Goal: Complete application form

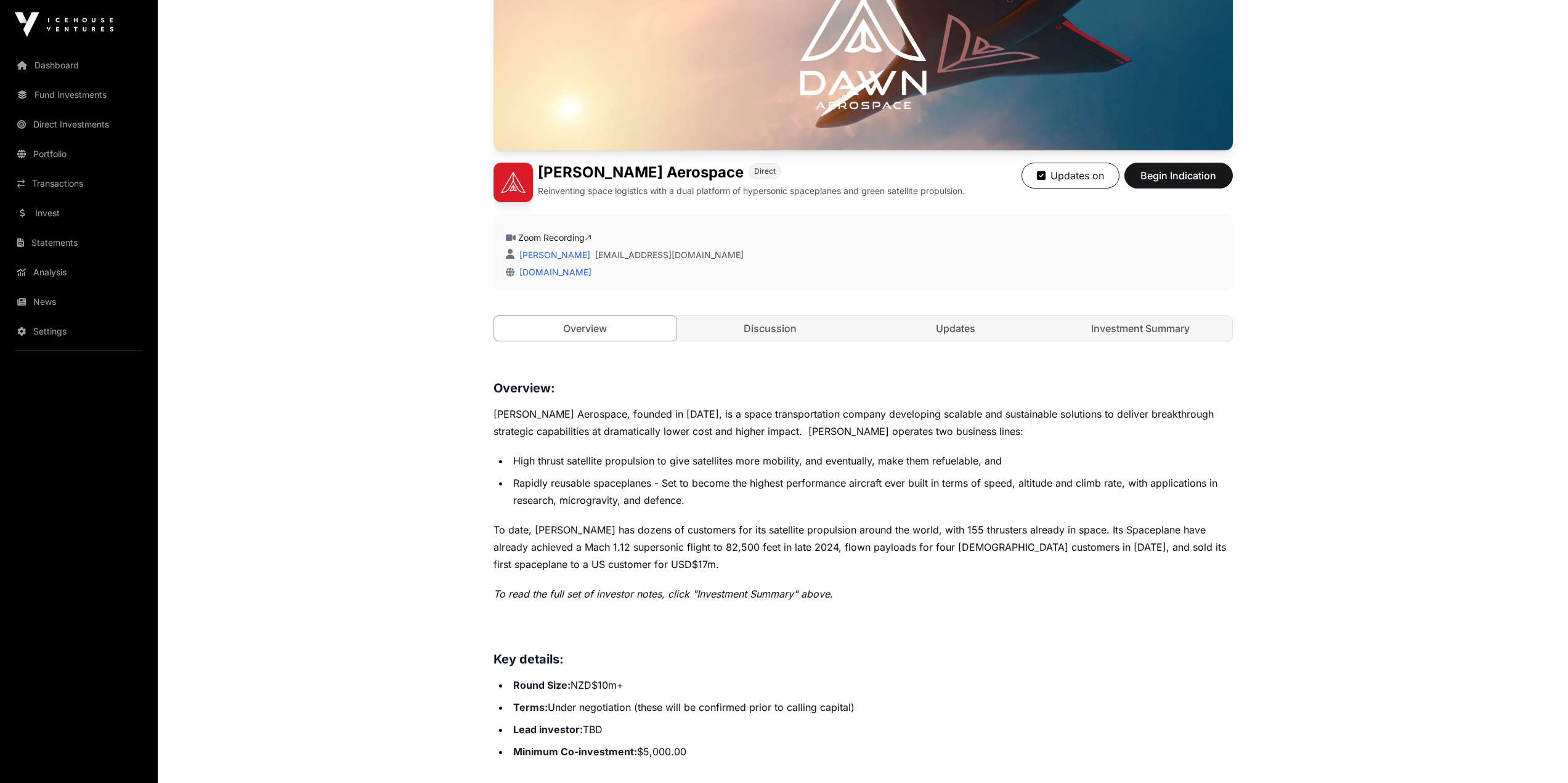
scroll to position [185, 0]
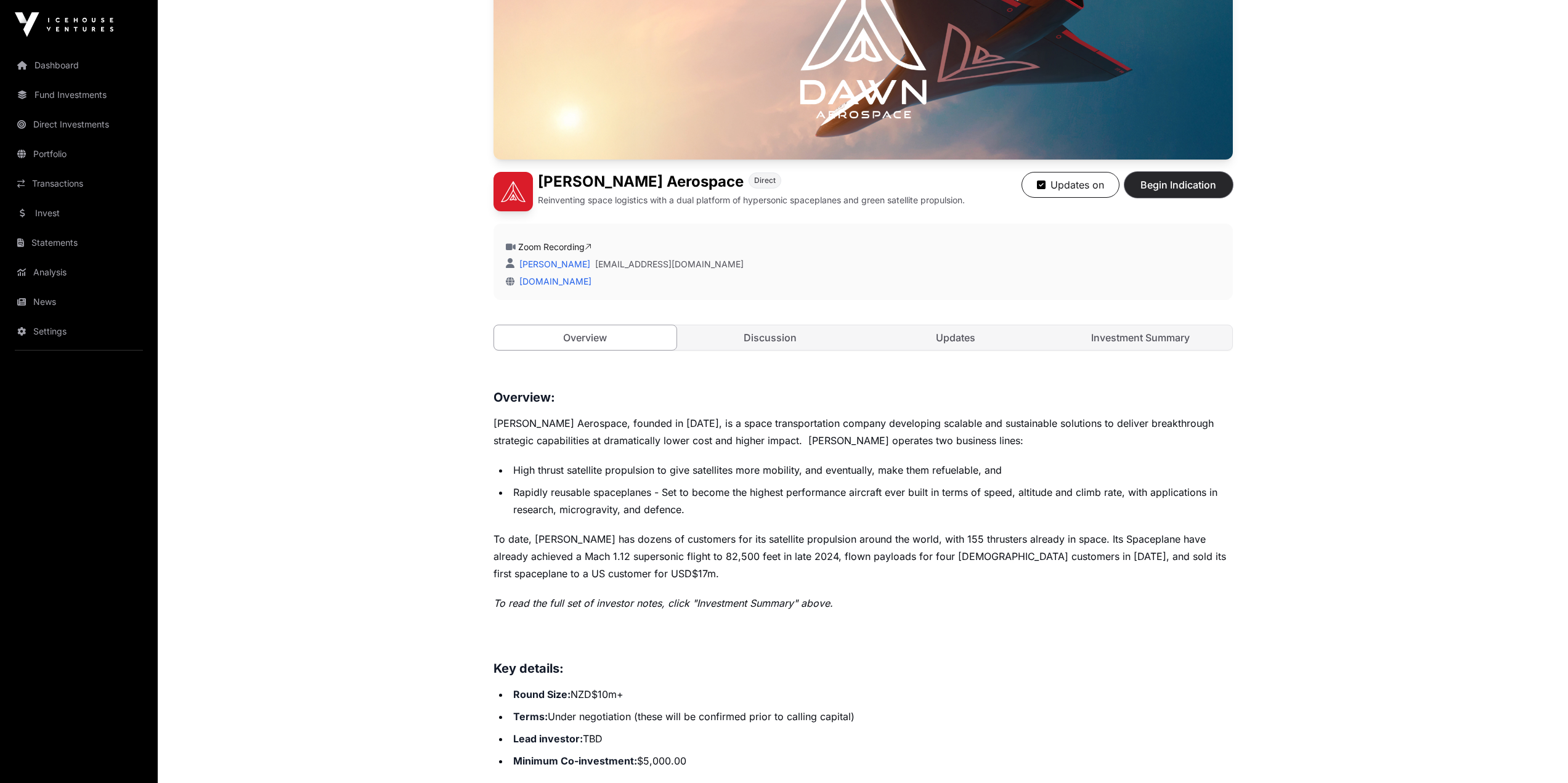
click at [1156, 194] on button "Begin Indication" at bounding box center [1178, 184] width 108 height 26
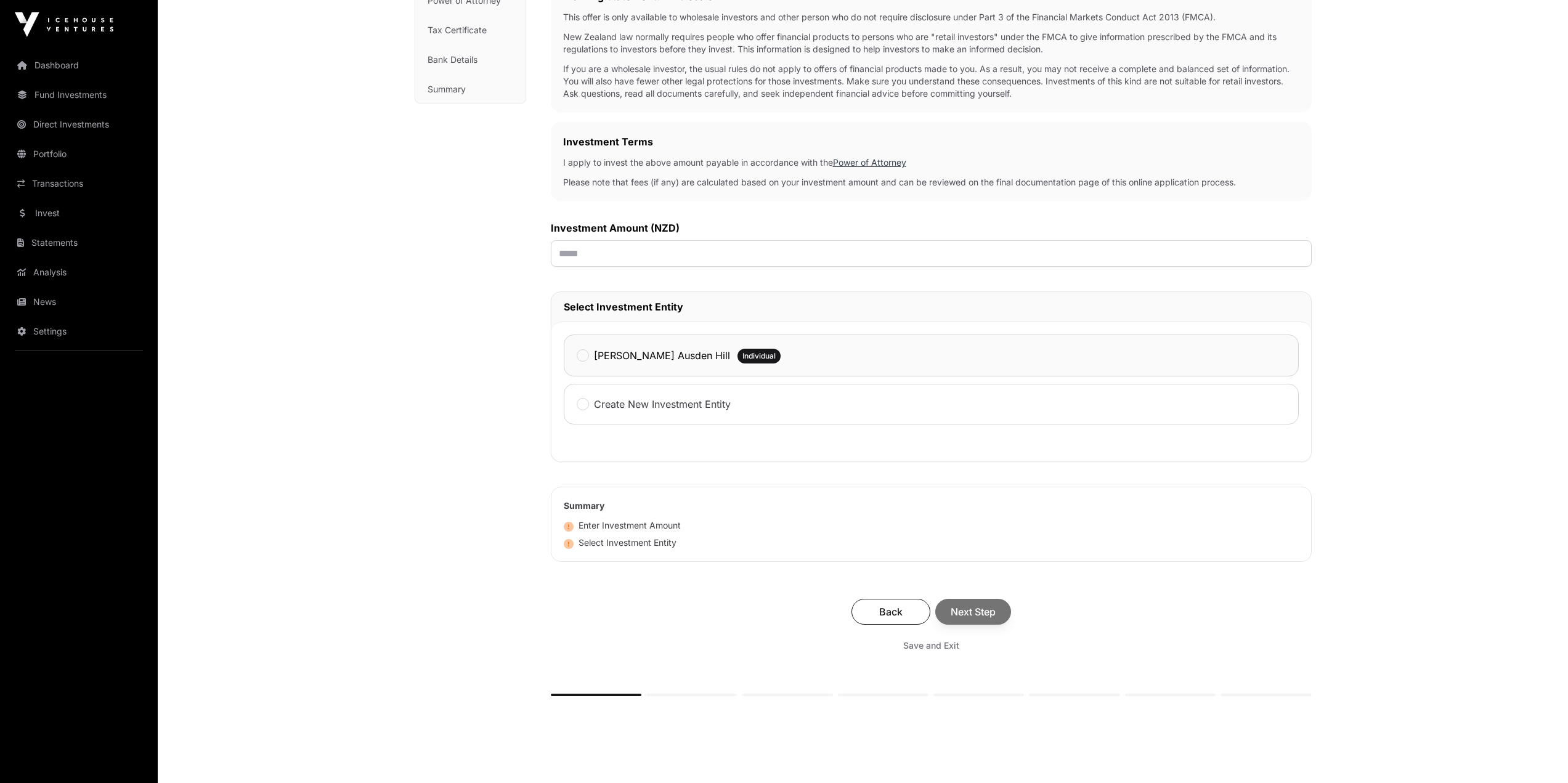
scroll to position [247, 0]
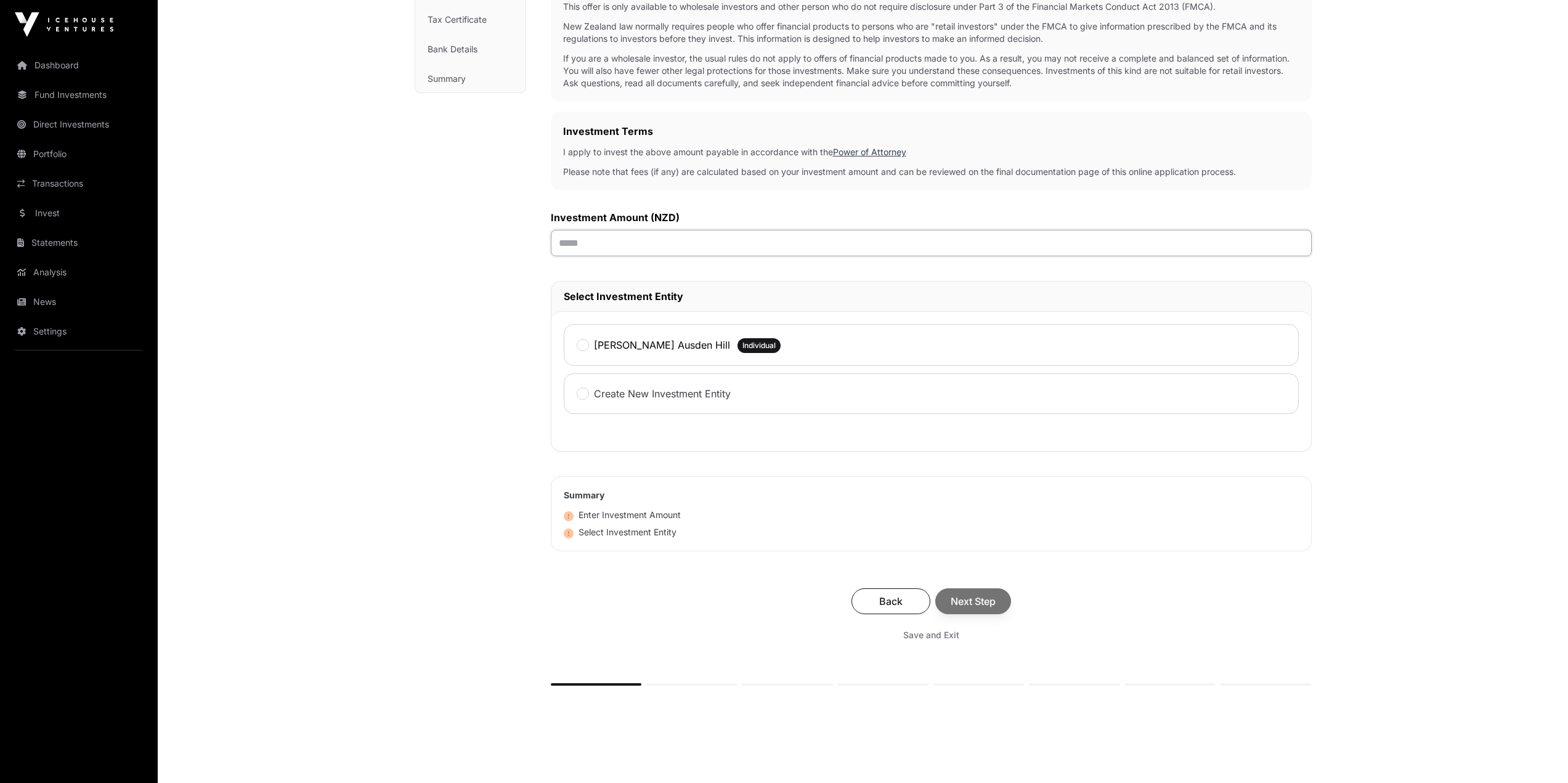
click at [647, 253] on input "text" at bounding box center [931, 243] width 761 height 26
type input "*******"
click at [622, 345] on label "[PERSON_NAME] Ausden Hill" at bounding box center [662, 345] width 136 height 15
click at [980, 602] on span "Next Step" at bounding box center [973, 601] width 45 height 15
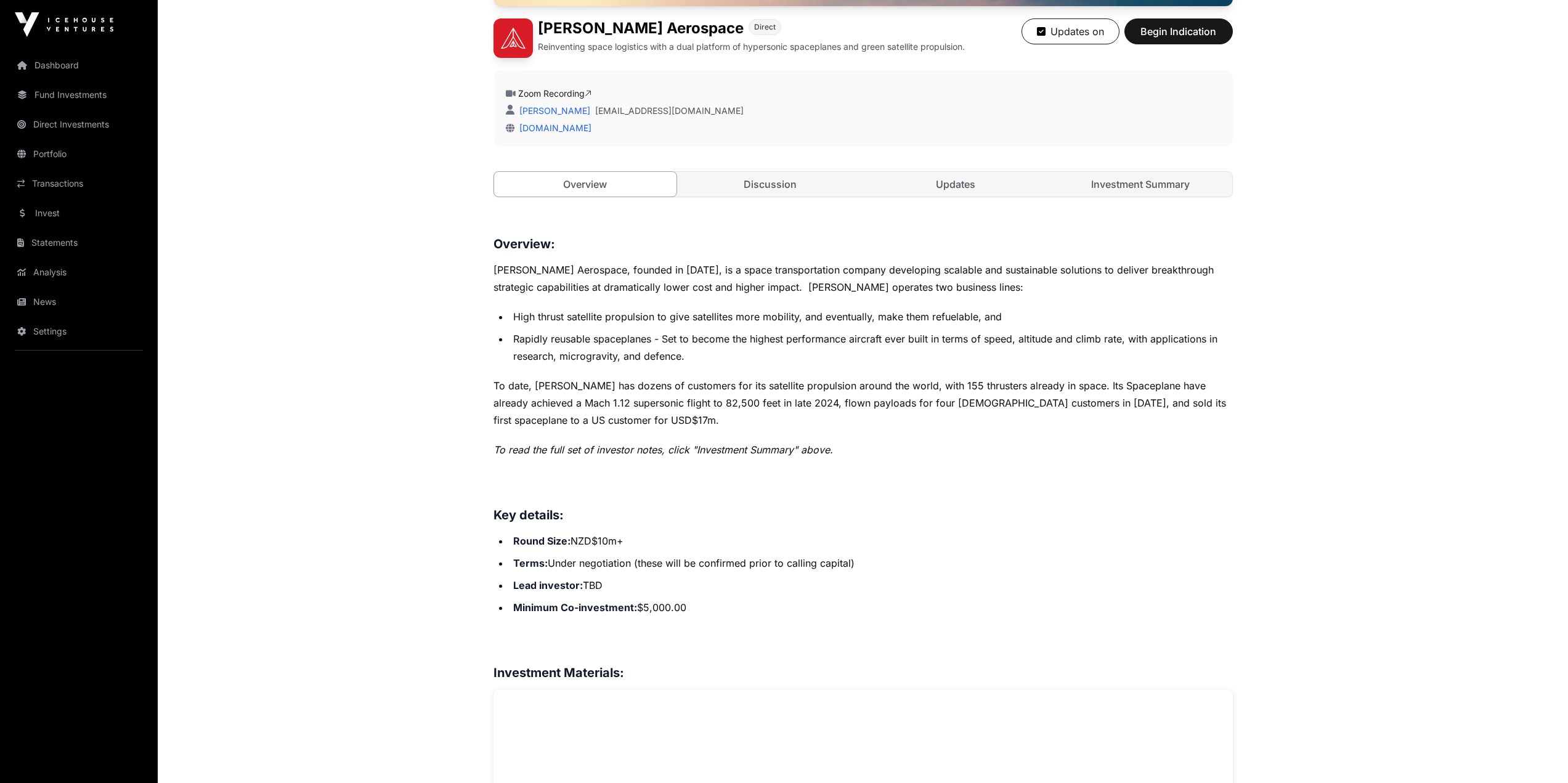
scroll to position [92, 0]
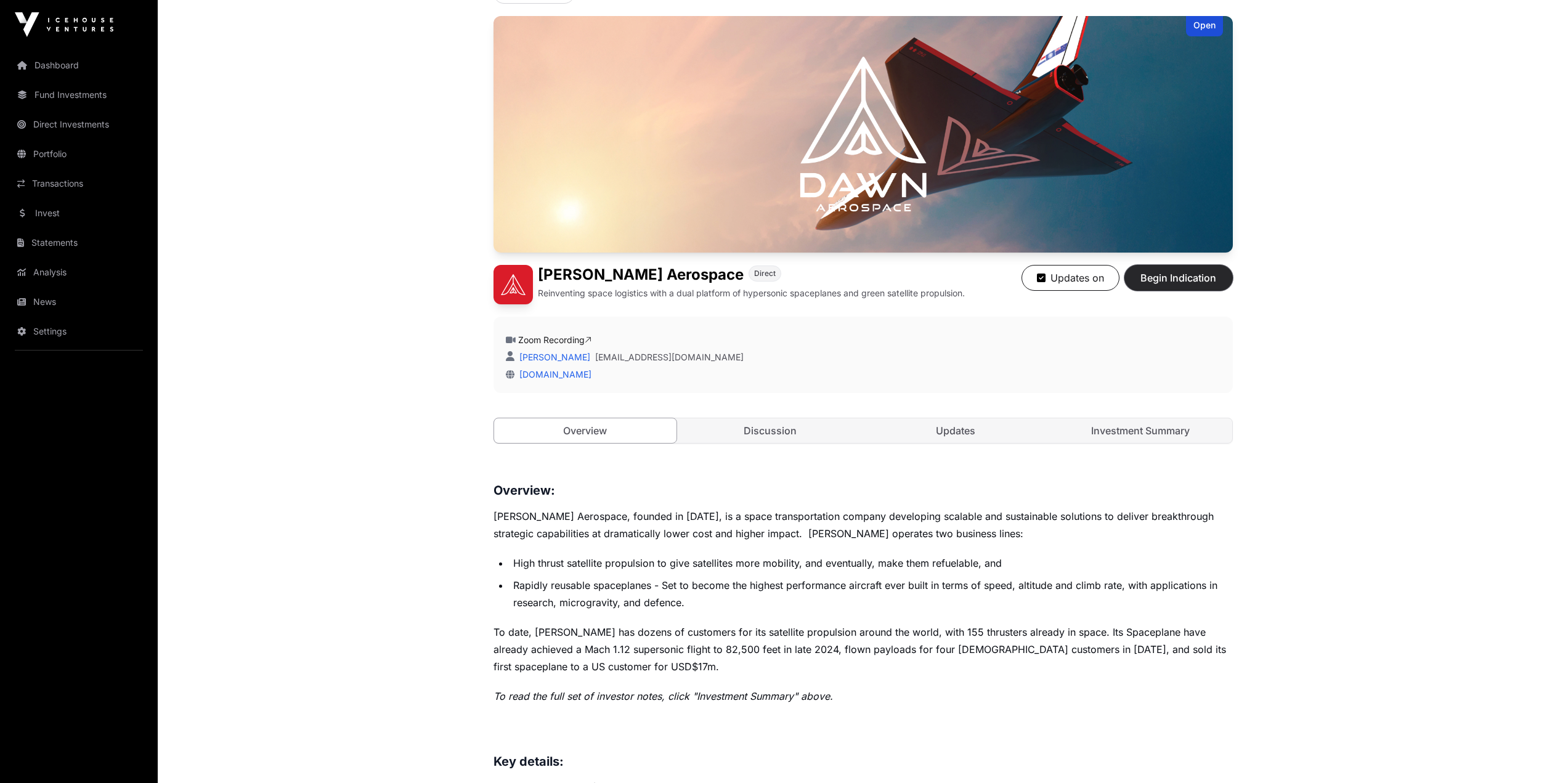
click at [1210, 288] on button "Begin Indication" at bounding box center [1178, 277] width 108 height 26
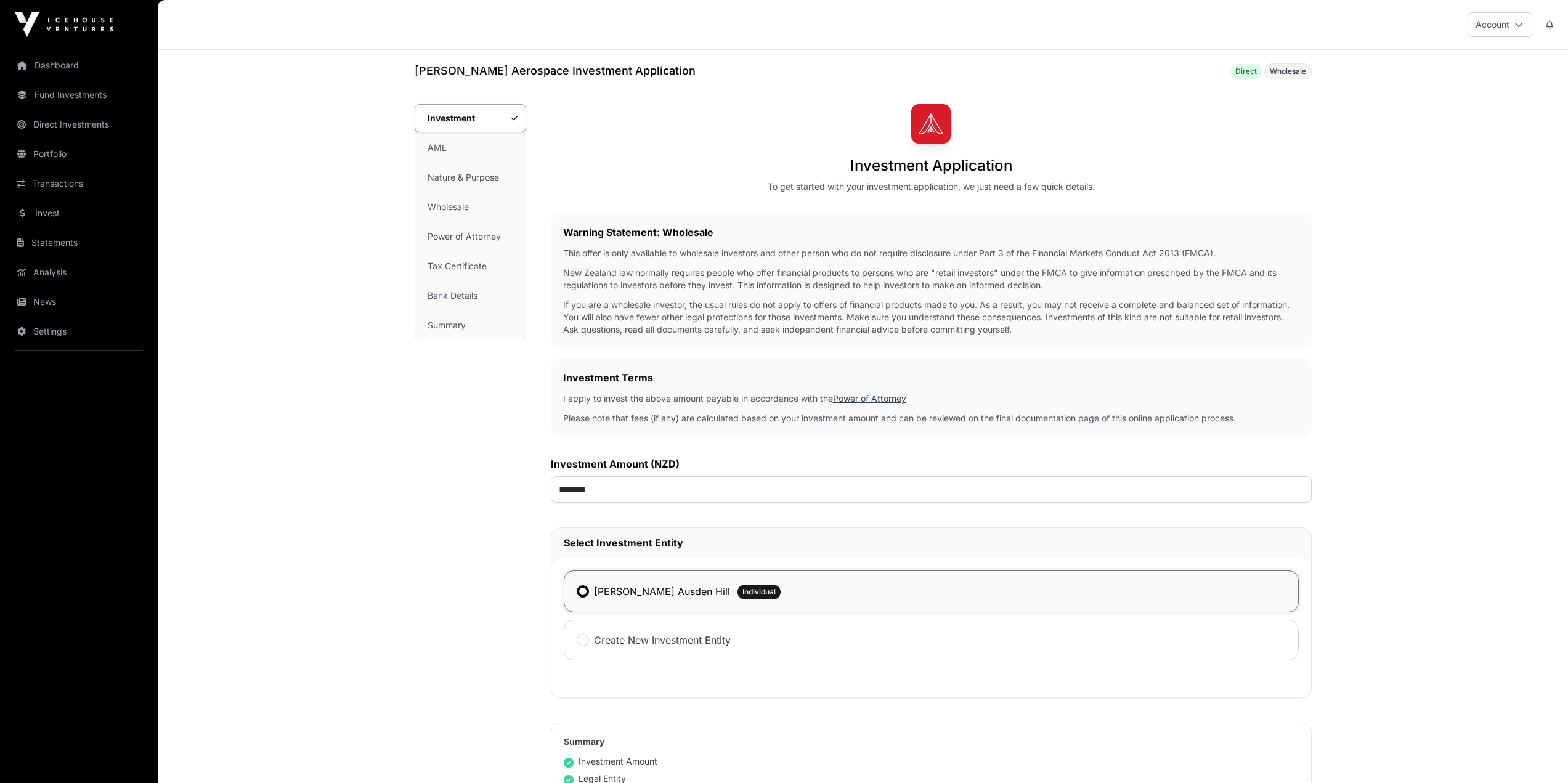
click at [640, 593] on label "[PERSON_NAME] Ausden Hill" at bounding box center [662, 591] width 136 height 15
click at [572, 589] on div "[PERSON_NAME] Ausden Hill Individual" at bounding box center [931, 591] width 735 height 42
click at [590, 592] on div "[PERSON_NAME] Ausden Hill" at bounding box center [653, 591] width 153 height 16
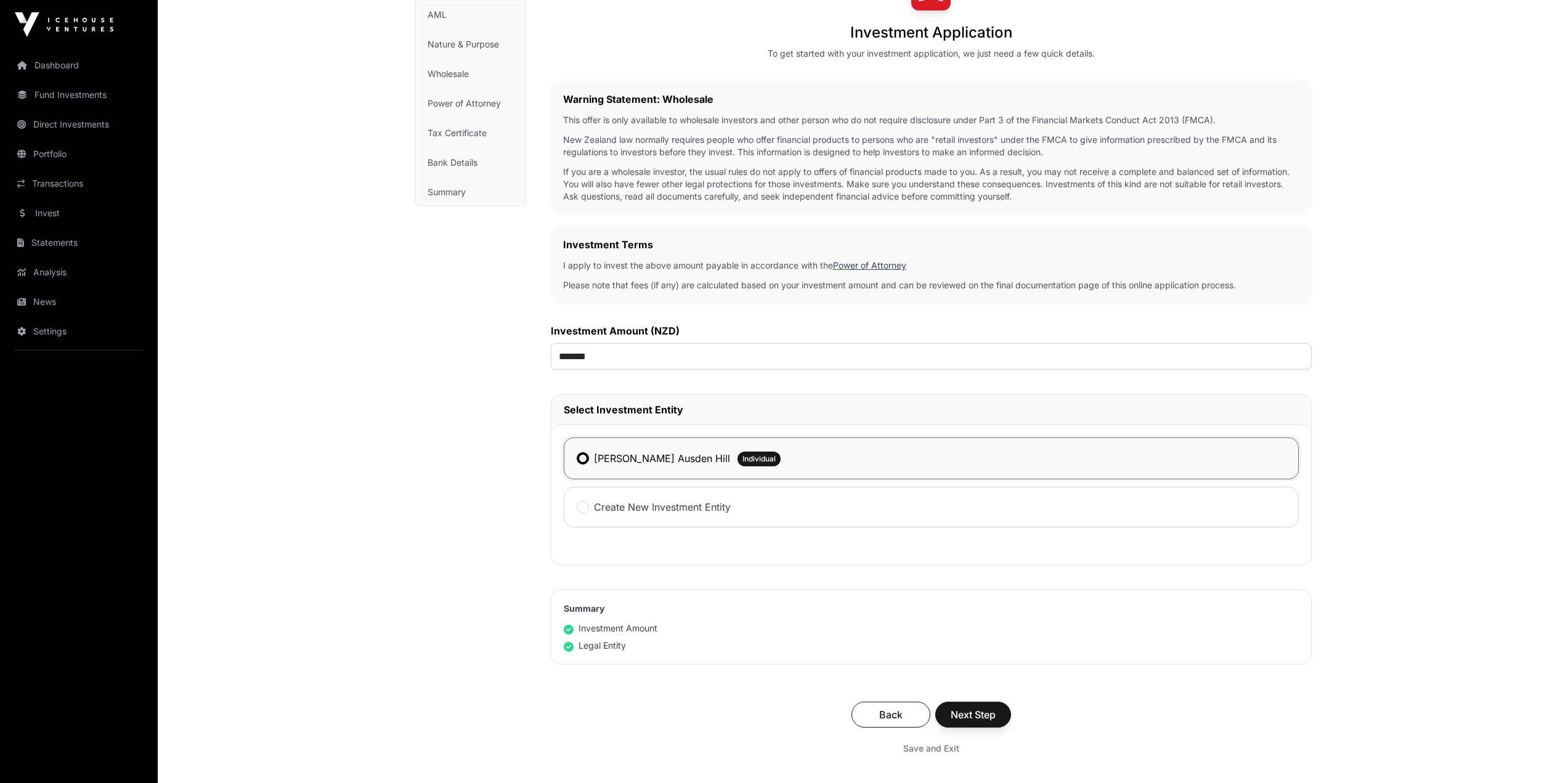
scroll to position [304, 0]
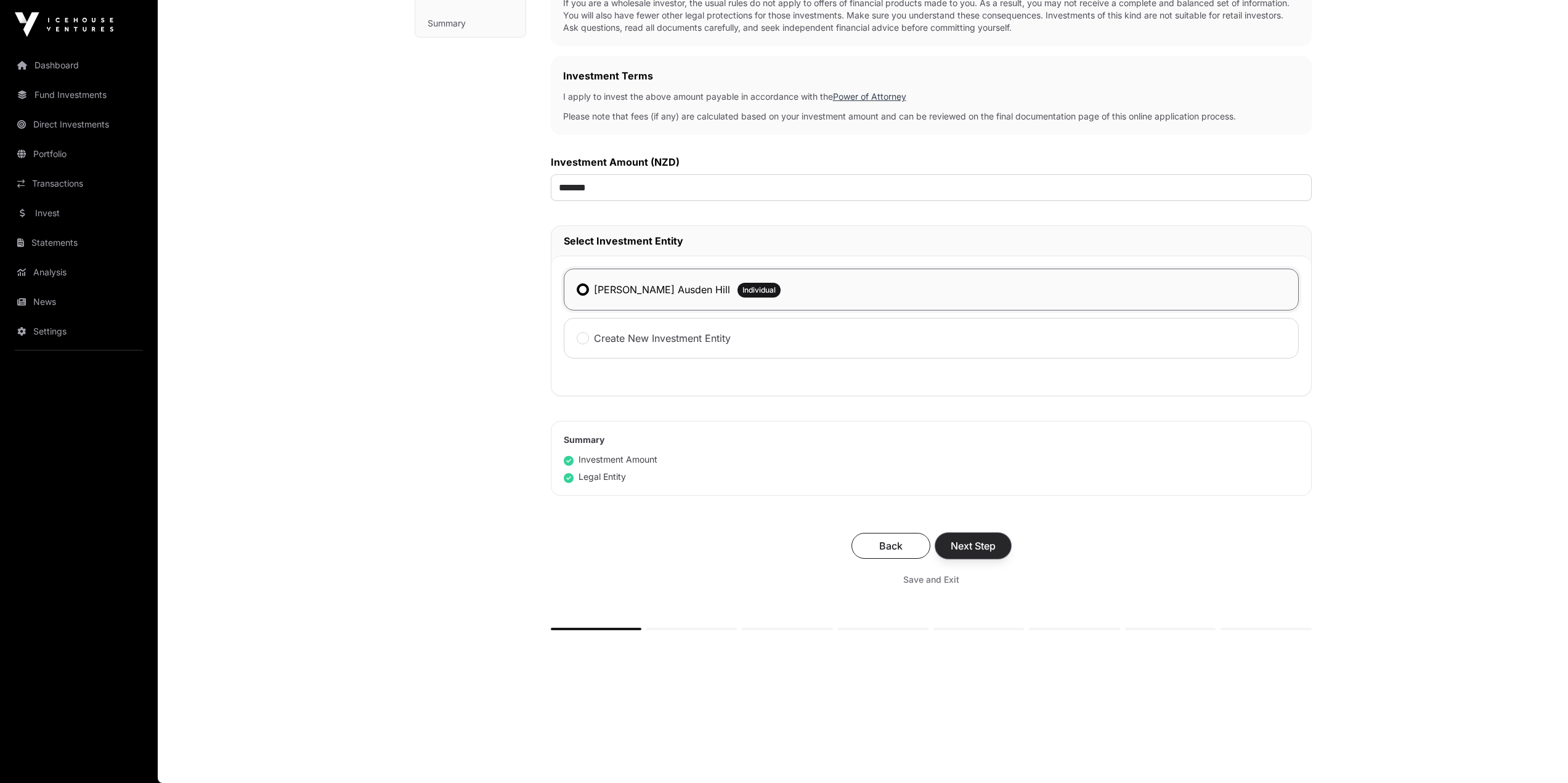
click at [987, 546] on span "Next Step" at bounding box center [973, 545] width 45 height 15
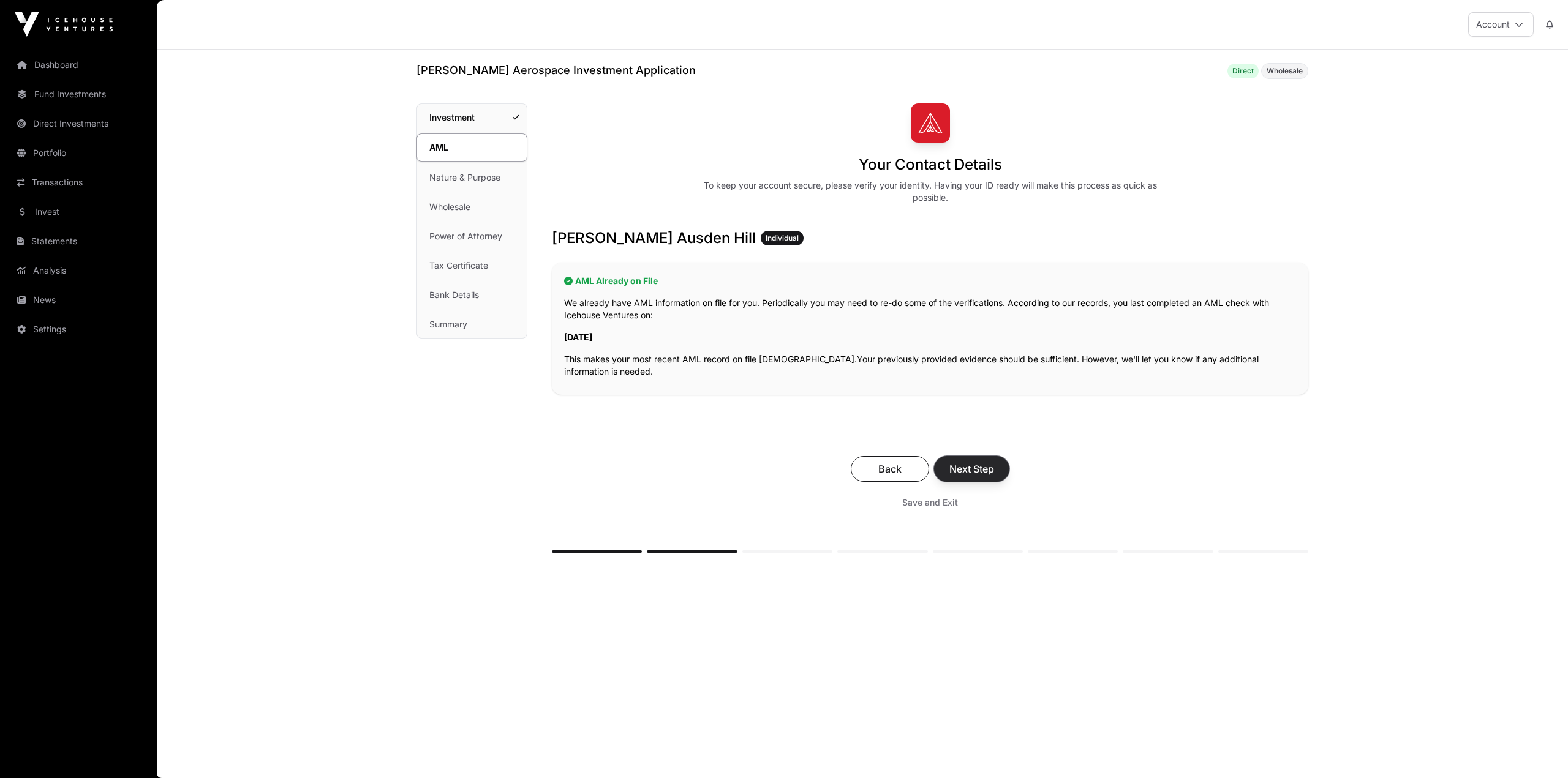
click at [979, 474] on span "Next Step" at bounding box center [971, 469] width 45 height 14
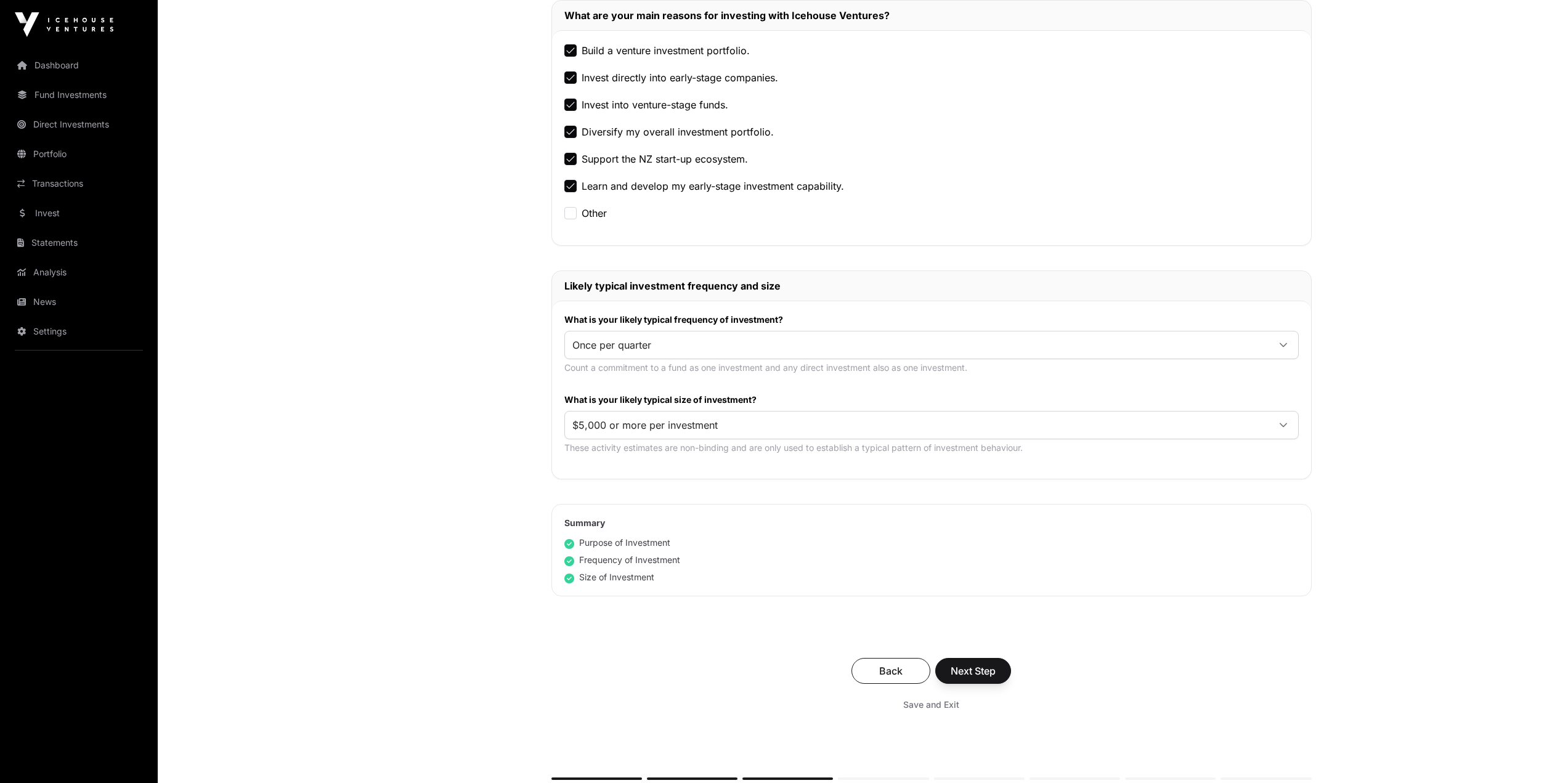
scroll to position [431, 0]
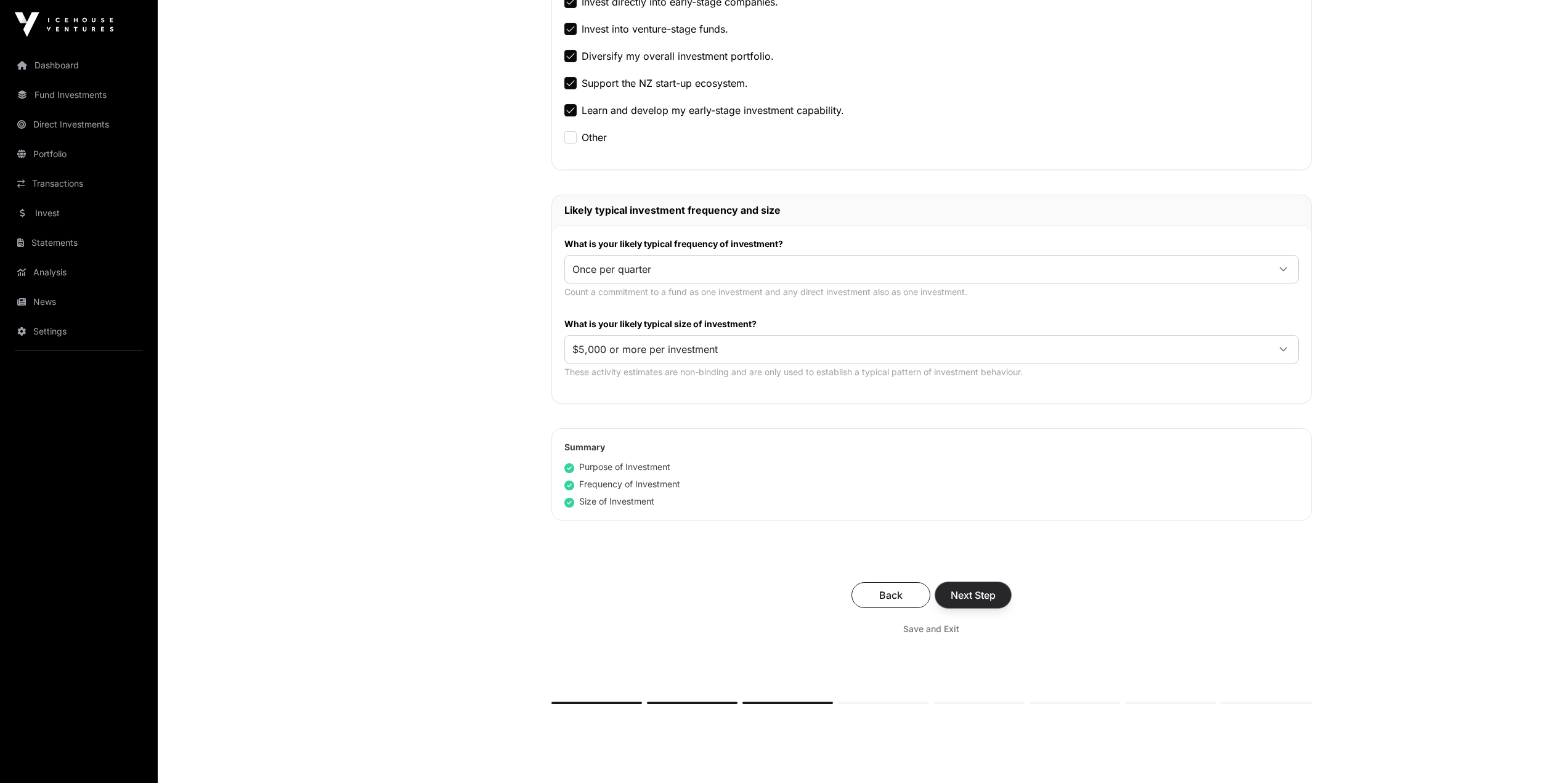
click at [981, 597] on span "Next Step" at bounding box center [973, 595] width 45 height 15
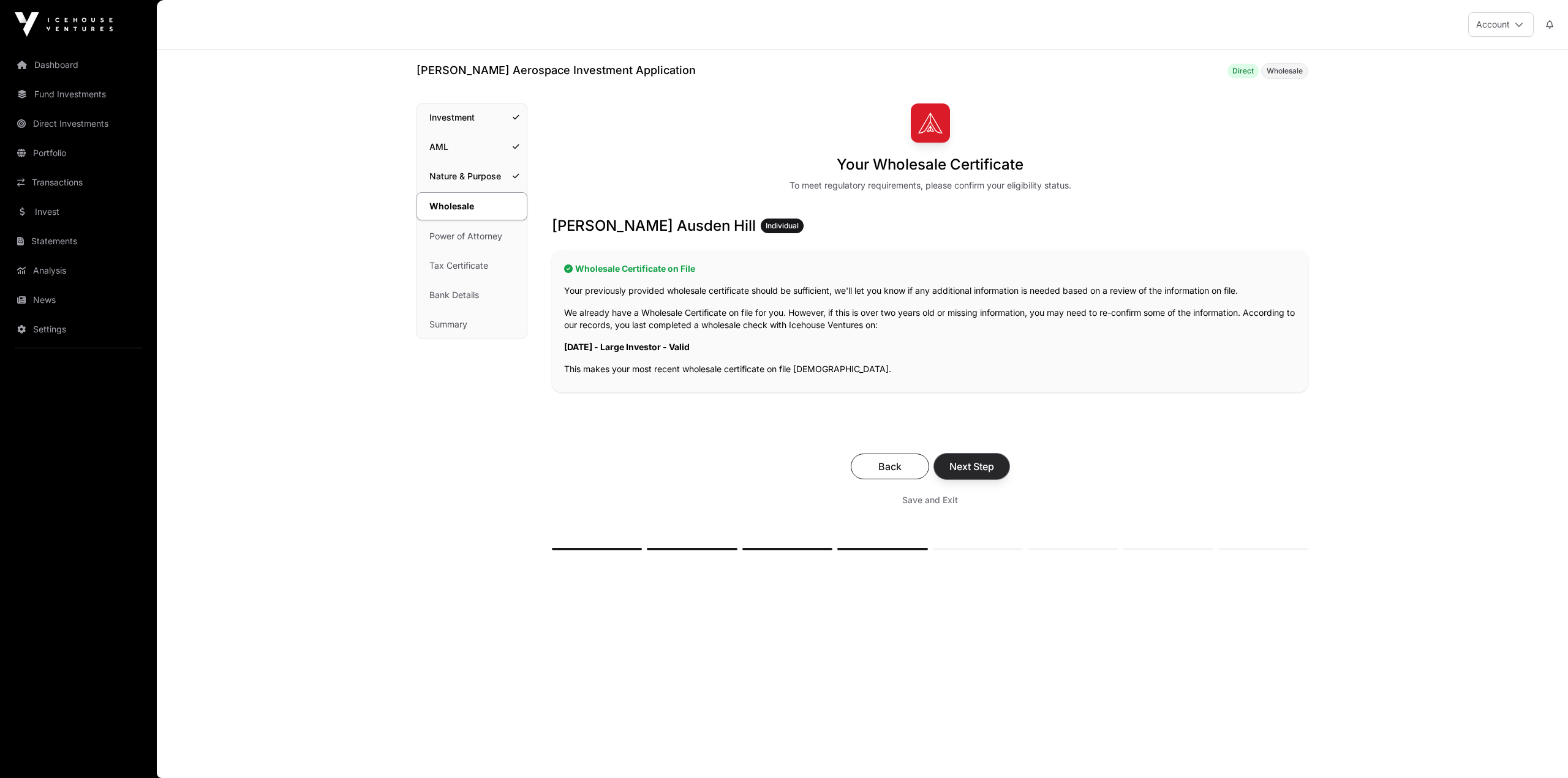
click at [980, 457] on button "Next Step" at bounding box center [971, 466] width 75 height 26
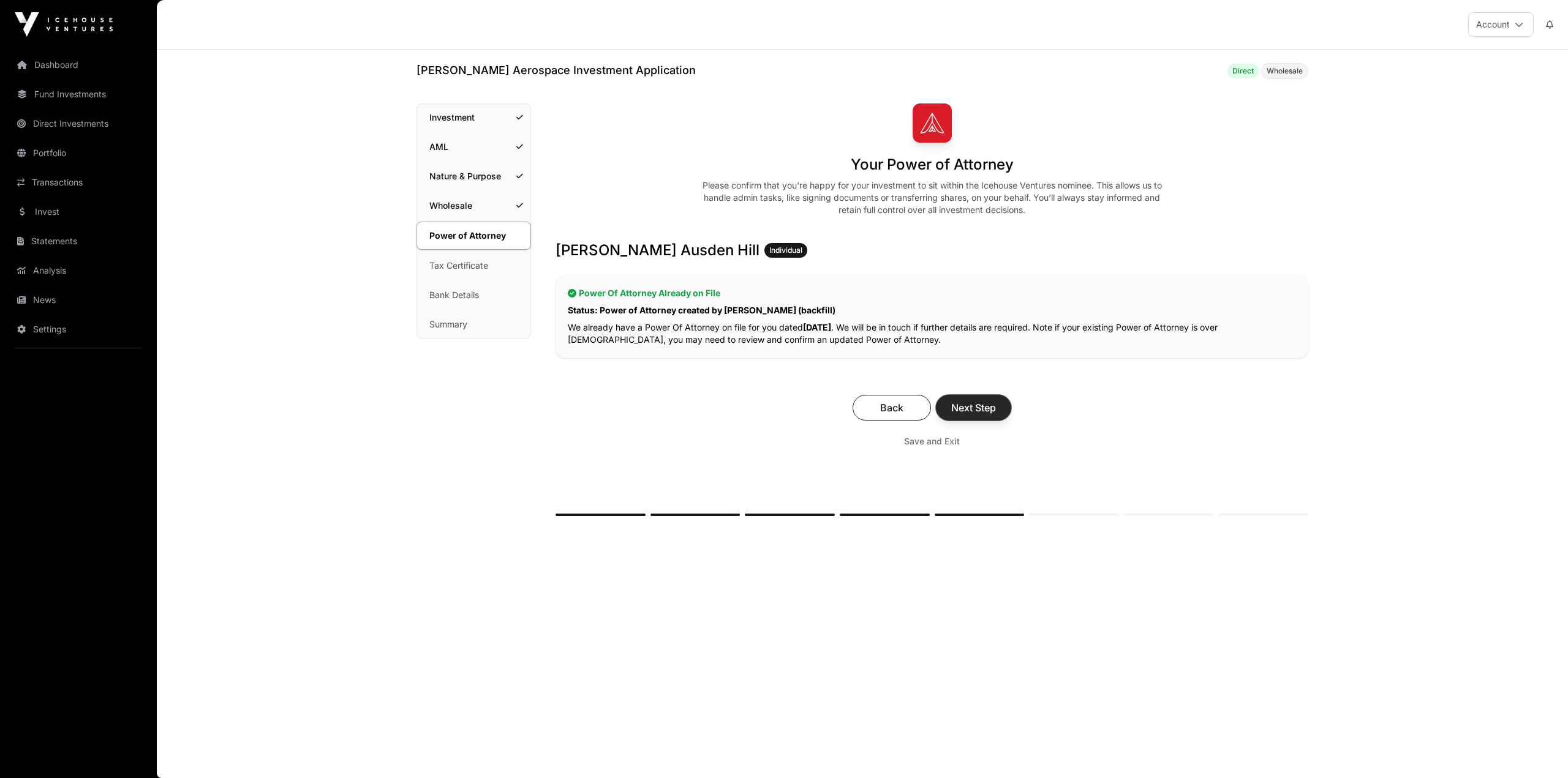
click at [978, 406] on span "Next Step" at bounding box center [974, 407] width 45 height 14
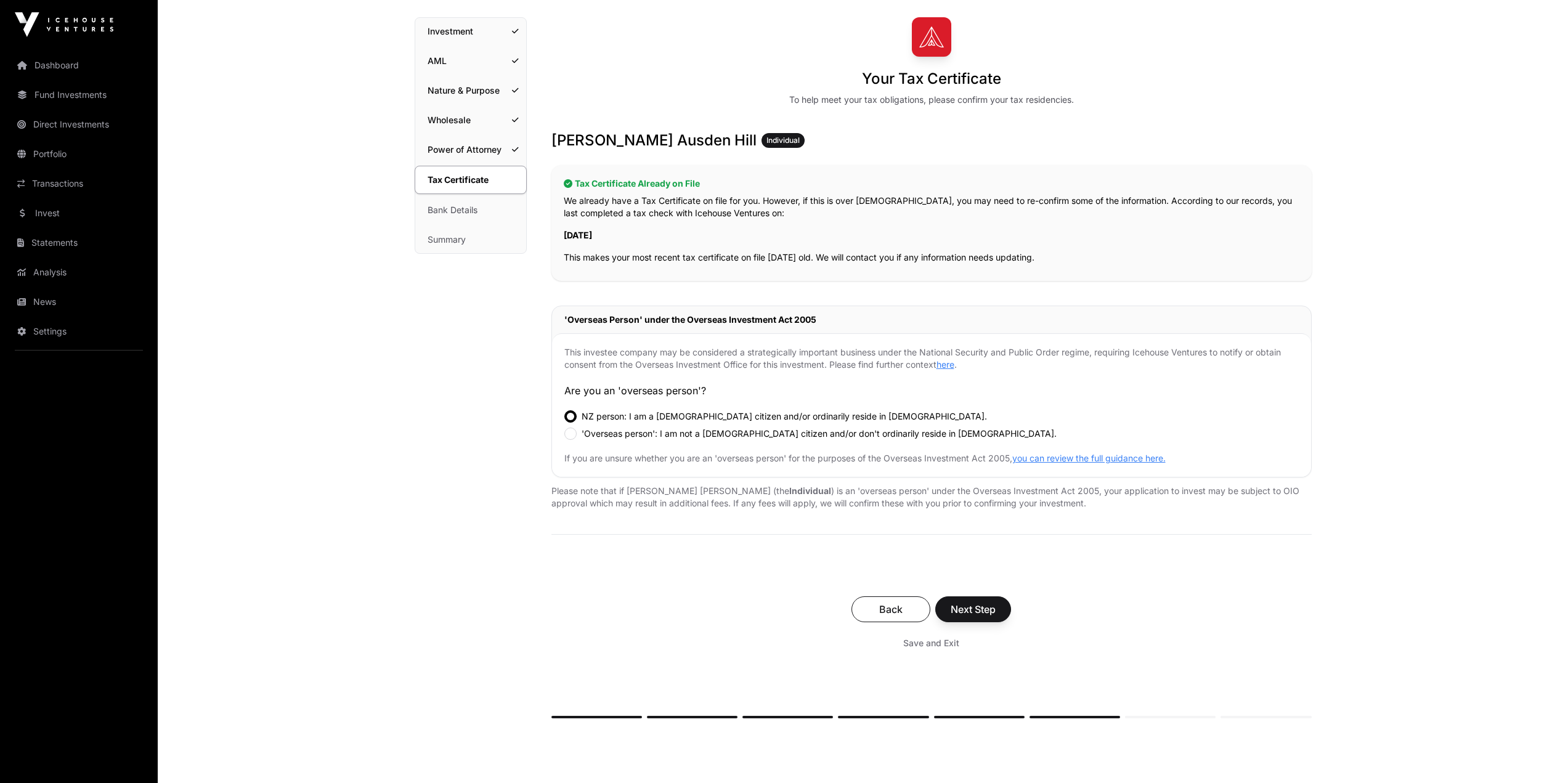
scroll to position [175, 0]
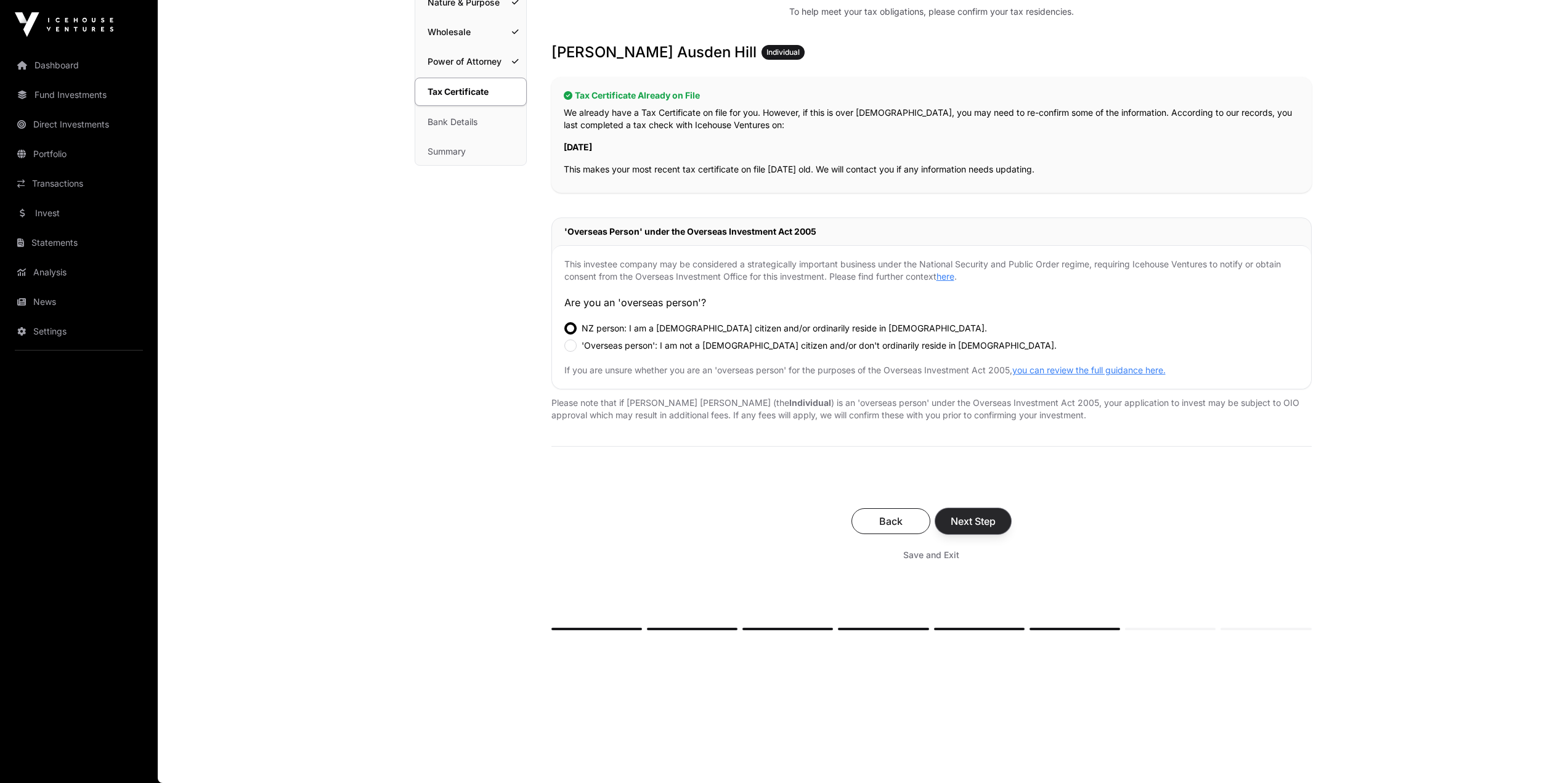
click at [992, 531] on button "Next Step" at bounding box center [973, 521] width 76 height 26
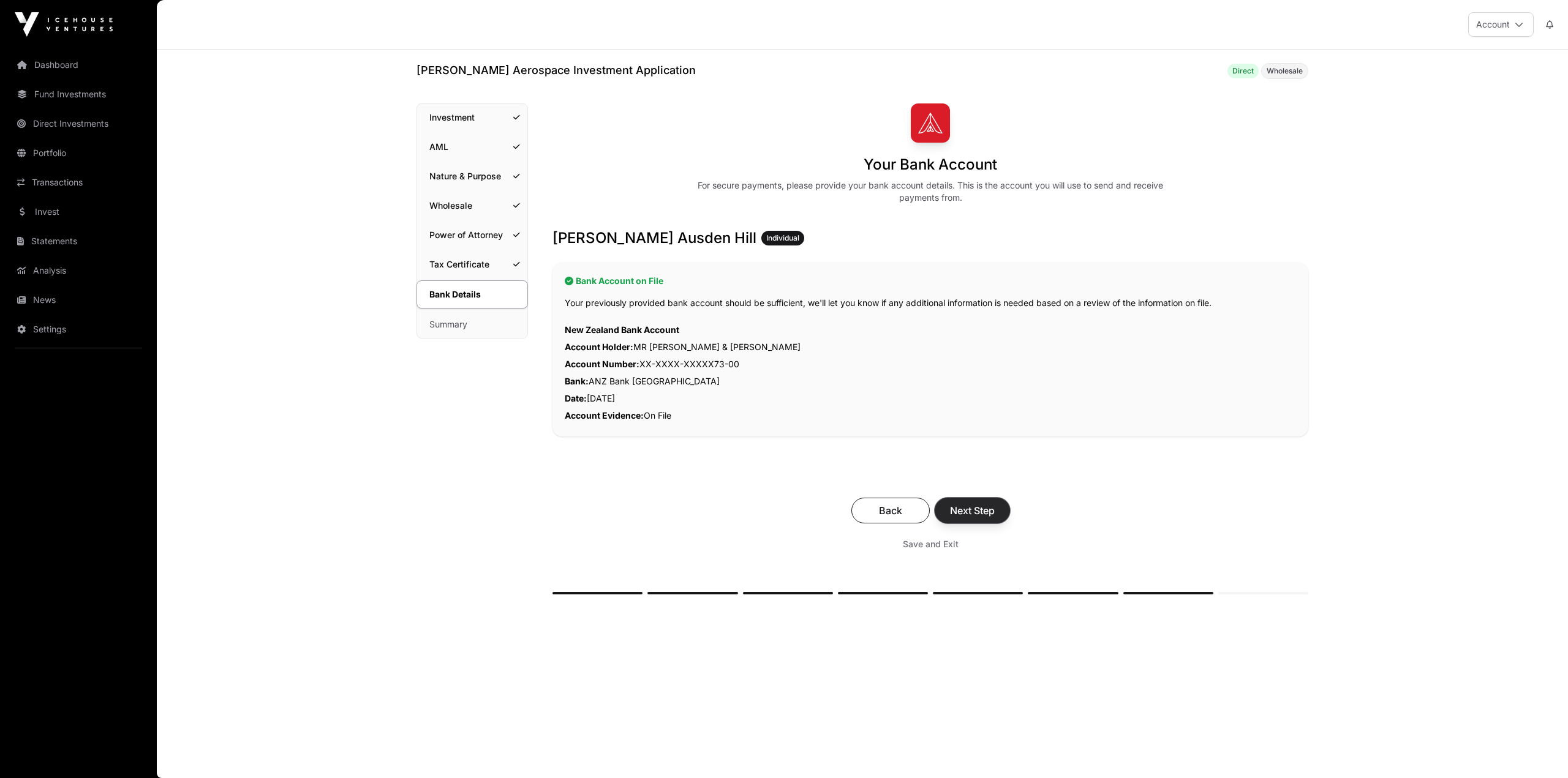
click at [987, 518] on button "Next Step" at bounding box center [972, 510] width 75 height 26
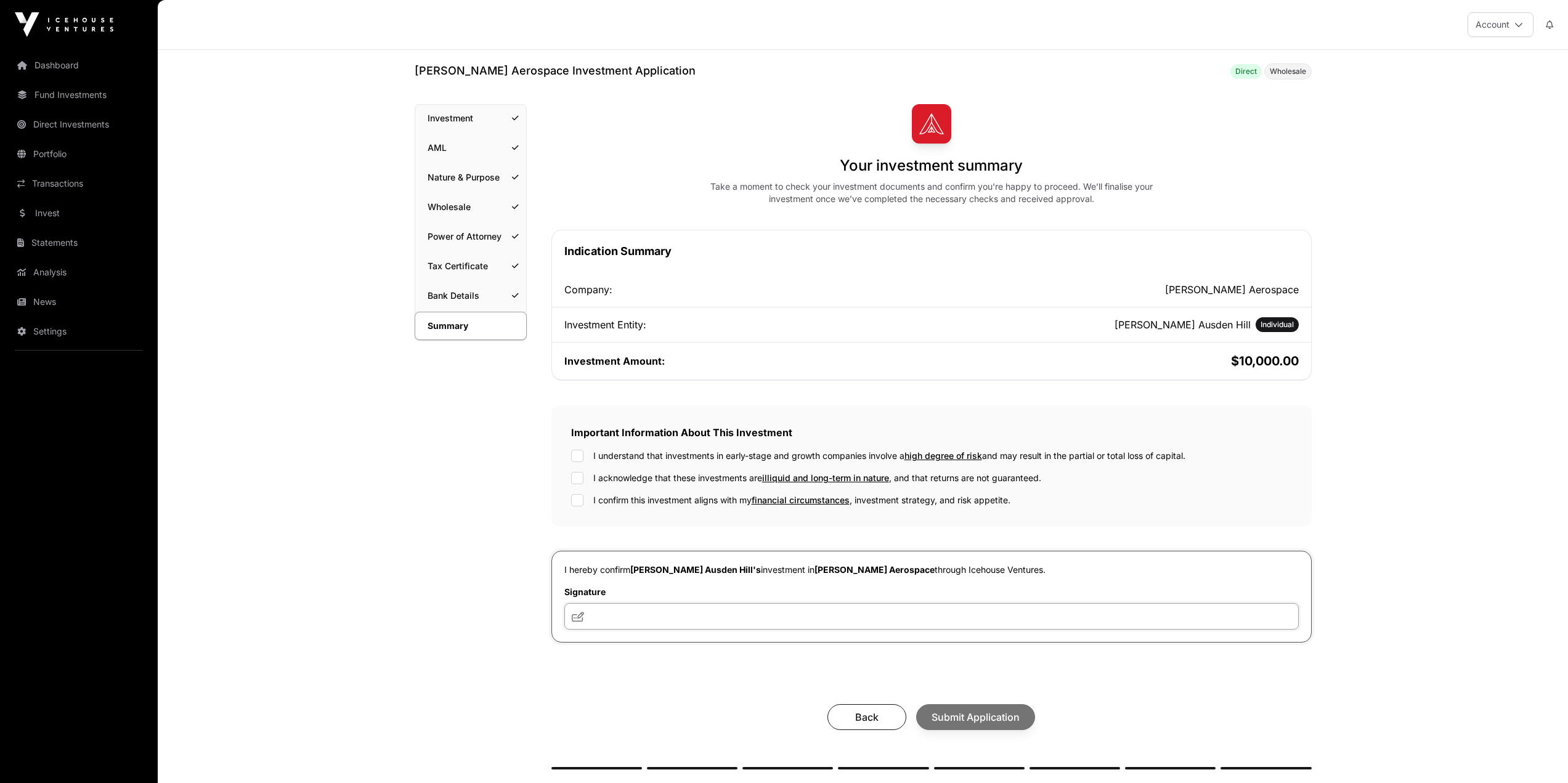
click at [672, 618] on input "text" at bounding box center [931, 616] width 734 height 26
type input "***"
click at [976, 714] on div "Back Submit Application" at bounding box center [931, 717] width 735 height 26
click at [585, 458] on div "I understand that investments in early-stage and growth companies involve a hig…" at bounding box center [931, 456] width 721 height 13
click at [1010, 716] on span "Submit Application" at bounding box center [975, 717] width 88 height 15
